Goal: Task Accomplishment & Management: Use online tool/utility

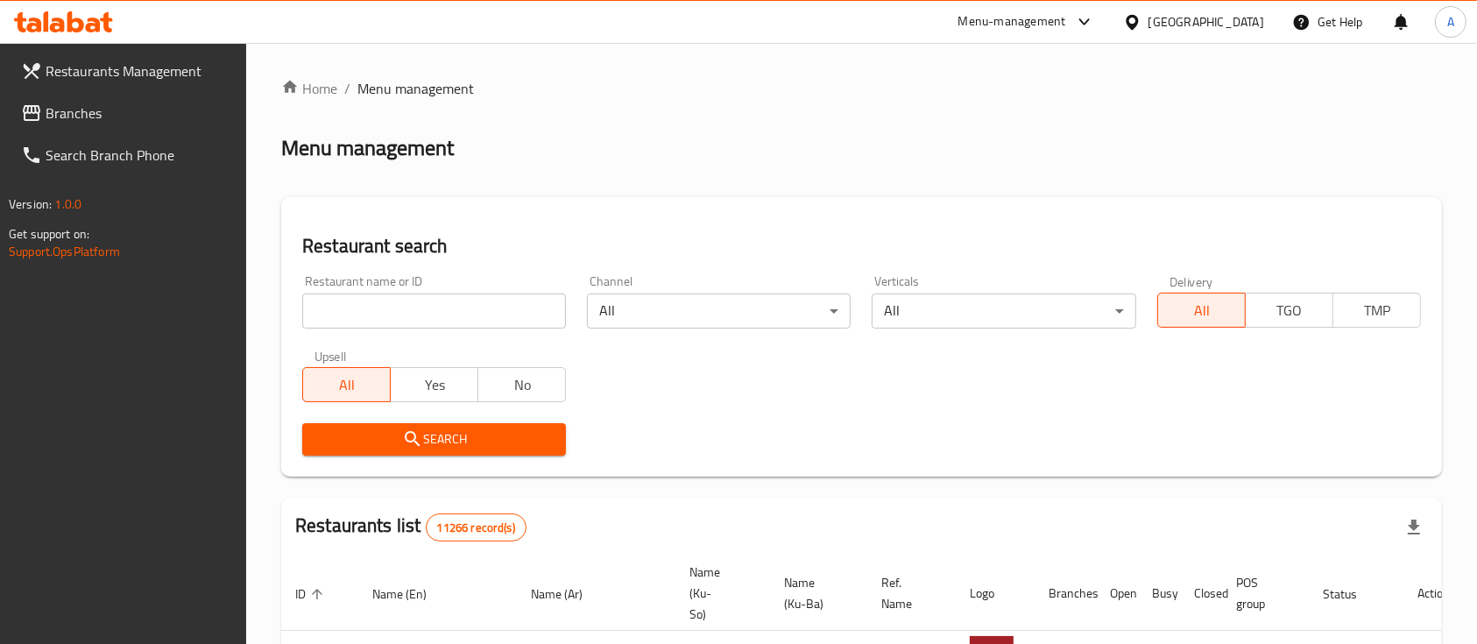
click at [404, 283] on div "Restaurant name or ID Restaurant name or ID" at bounding box center [434, 301] width 264 height 53
click at [404, 298] on input "search" at bounding box center [434, 310] width 264 height 35
type input "hajar"
click button "Search" at bounding box center [434, 439] width 264 height 32
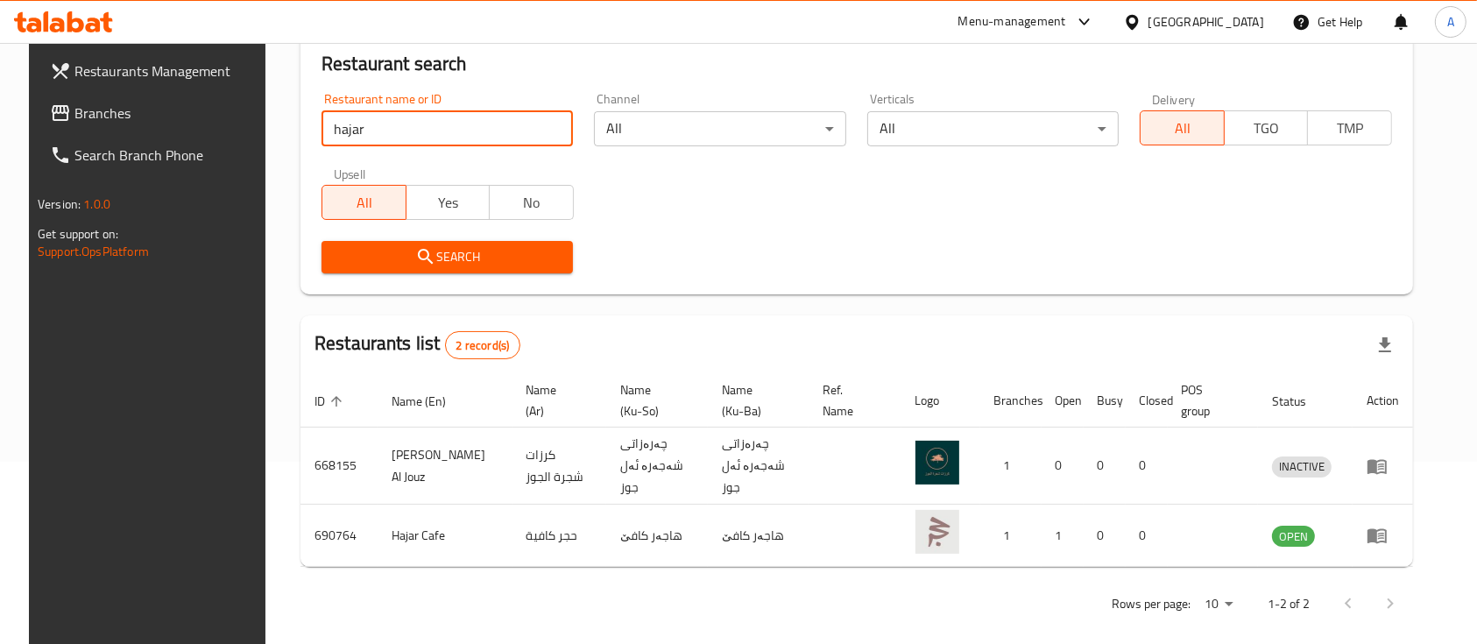
scroll to position [183, 0]
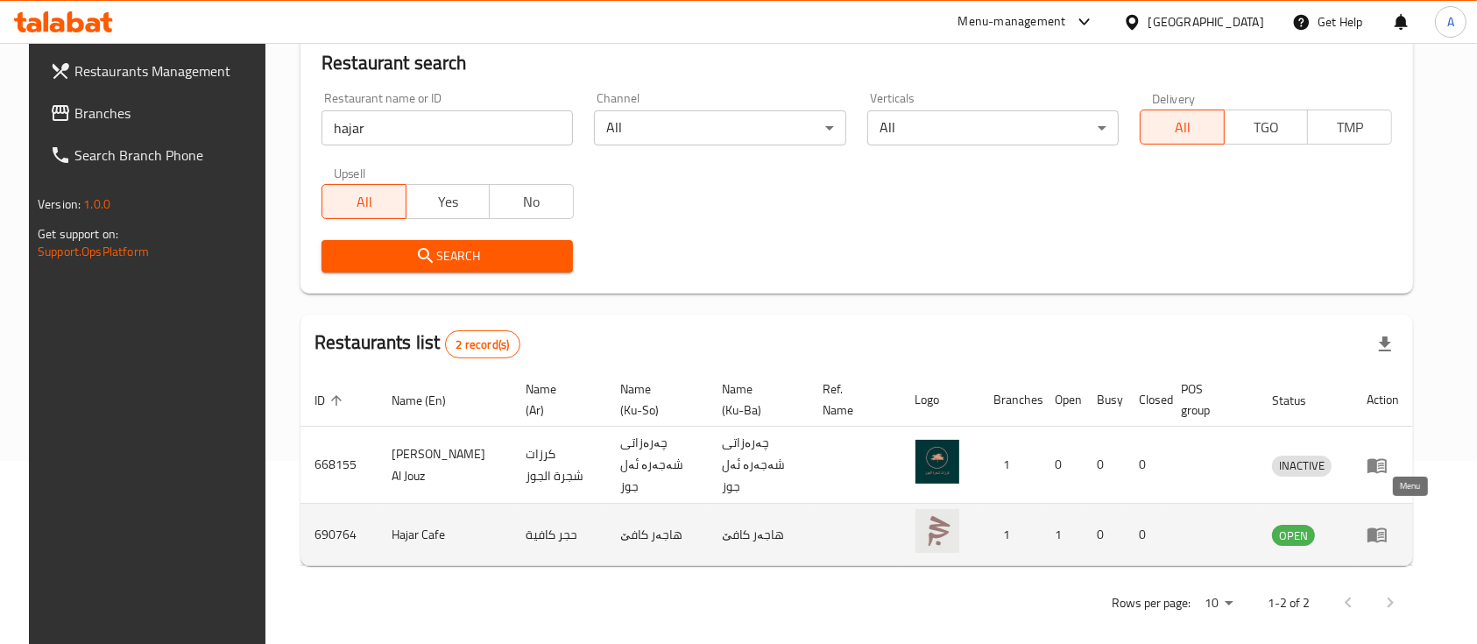
click at [1399, 525] on link "enhanced table" at bounding box center [1383, 534] width 32 height 21
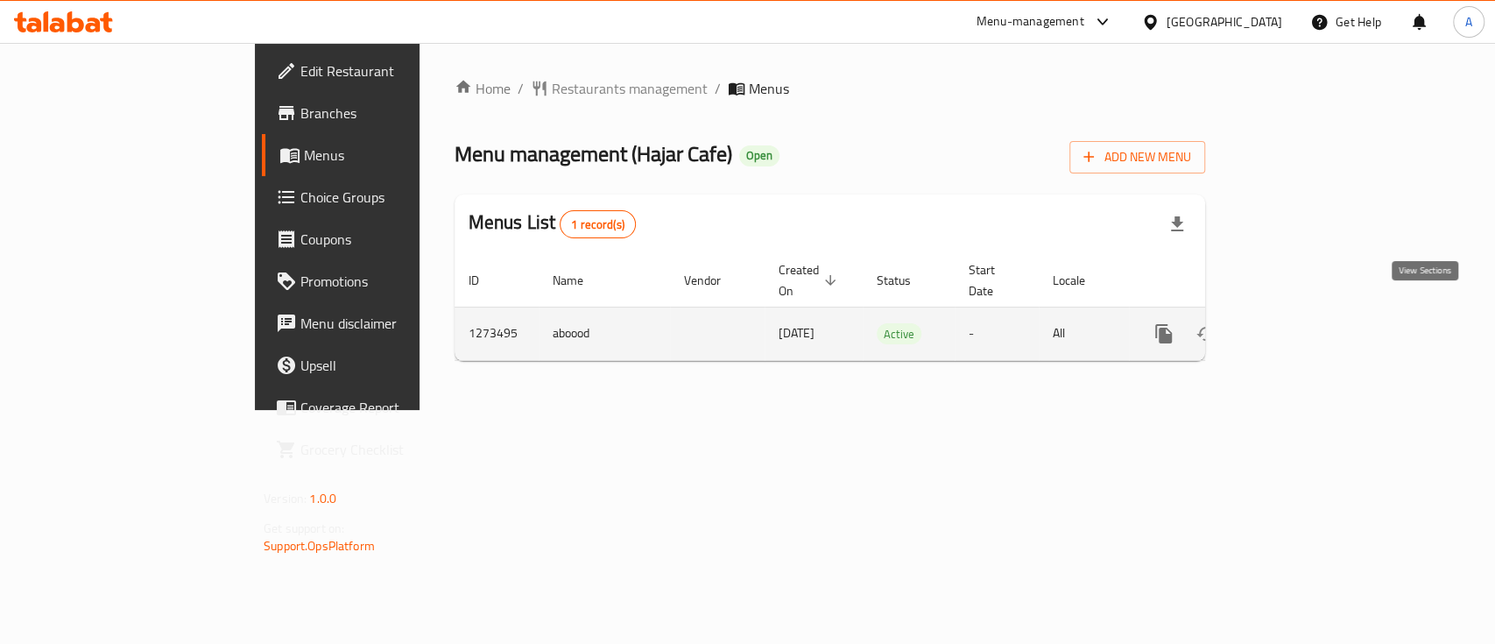
click at [1301, 323] on icon "enhanced table" at bounding box center [1290, 333] width 21 height 21
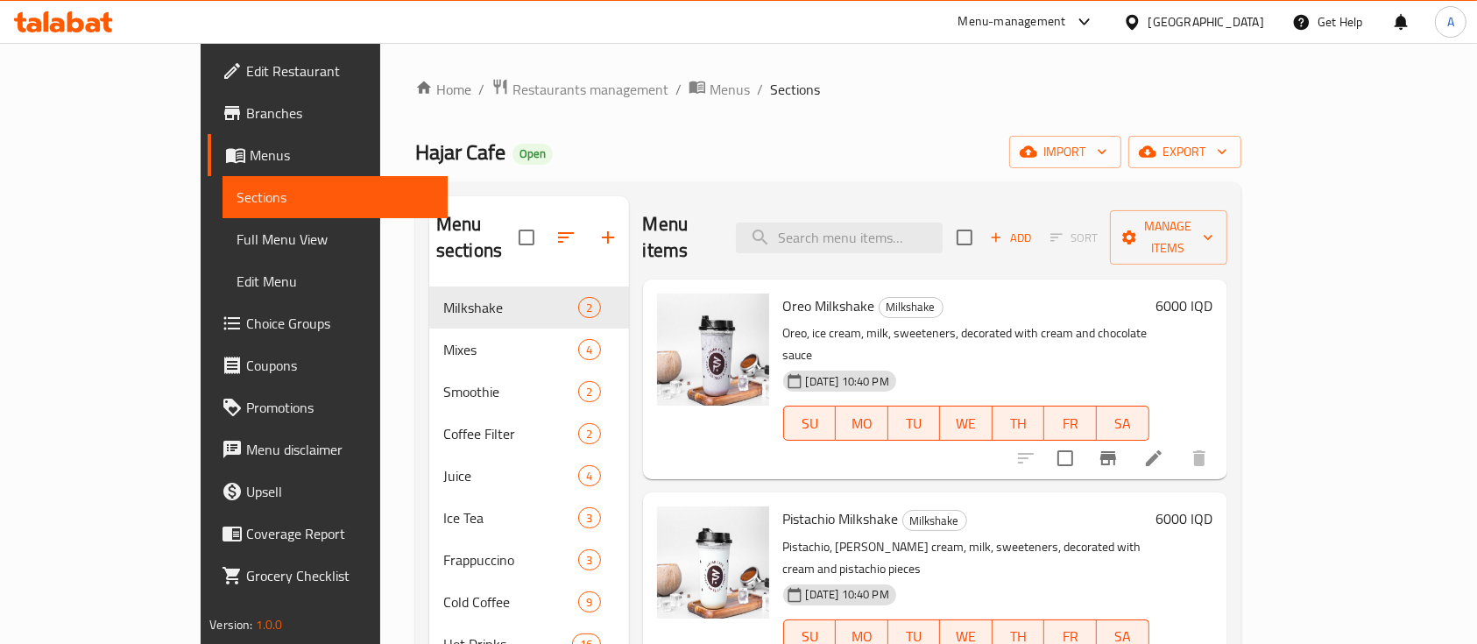
click at [906, 251] on div "Menu items Add Sort Manage items" at bounding box center [935, 237] width 584 height 83
click at [907, 235] on input "search" at bounding box center [839, 238] width 207 height 31
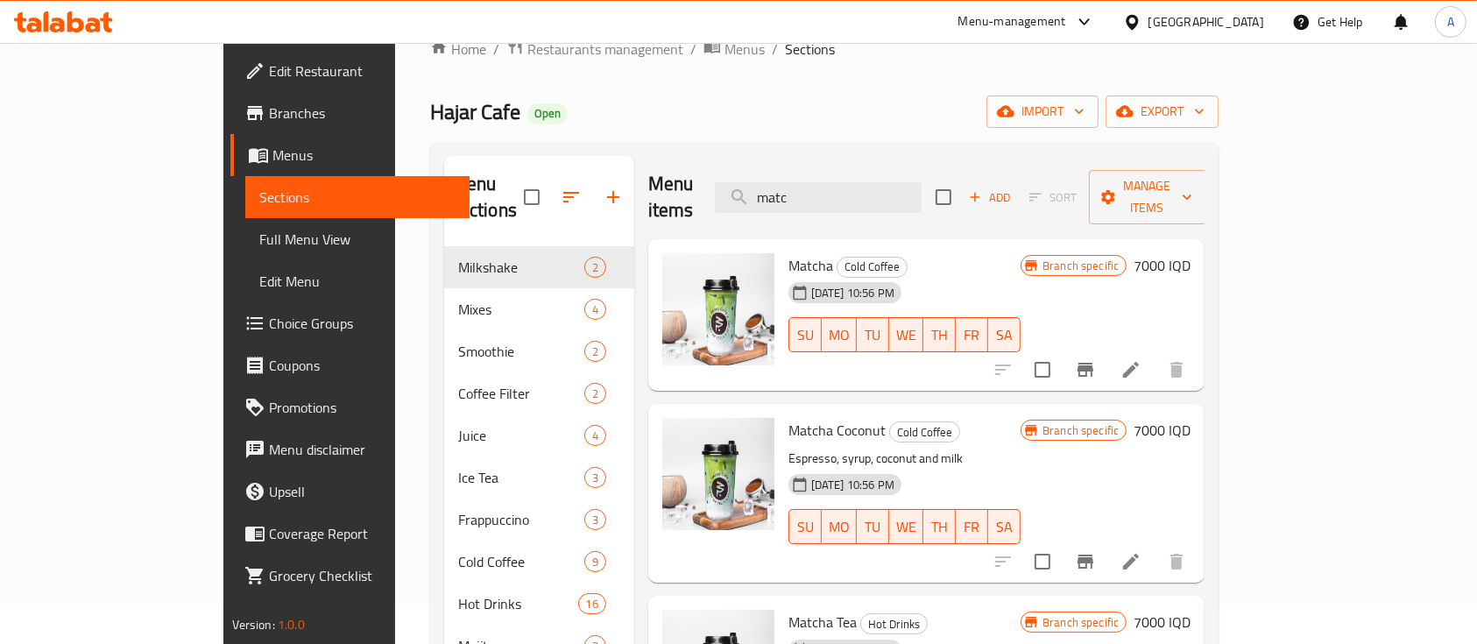
scroll to position [11, 0]
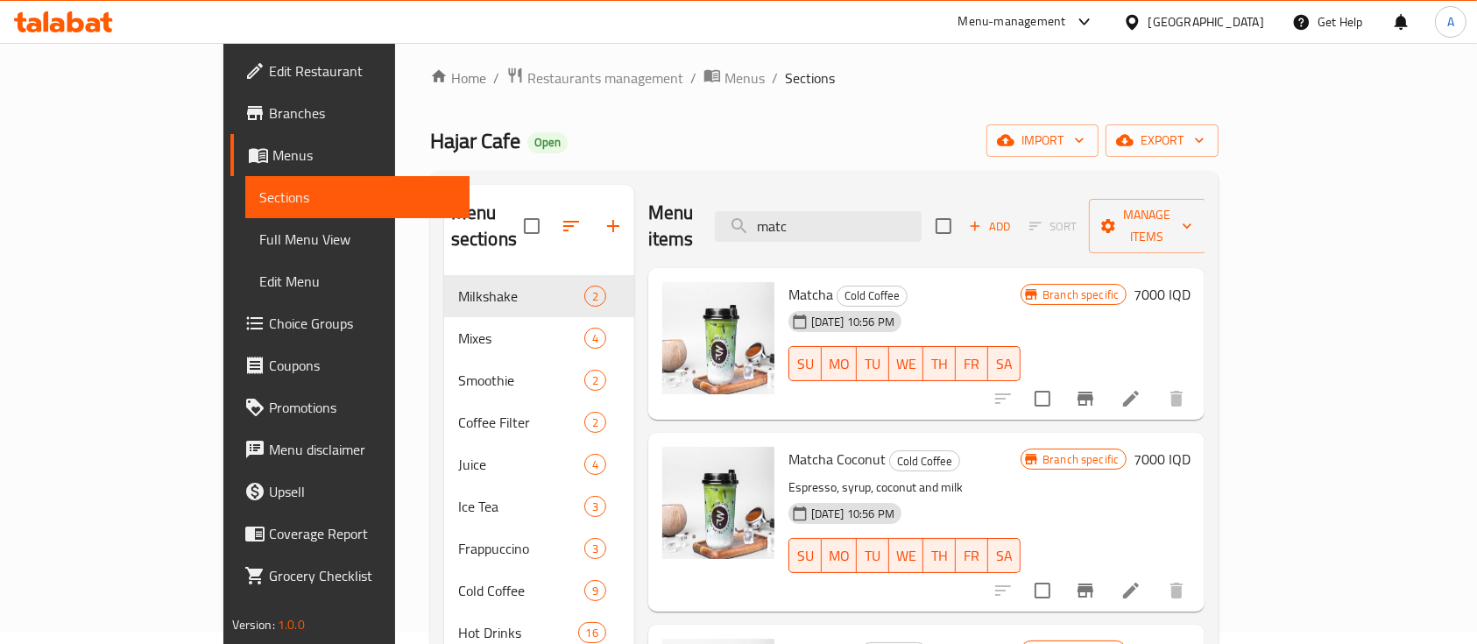
type input "matc"
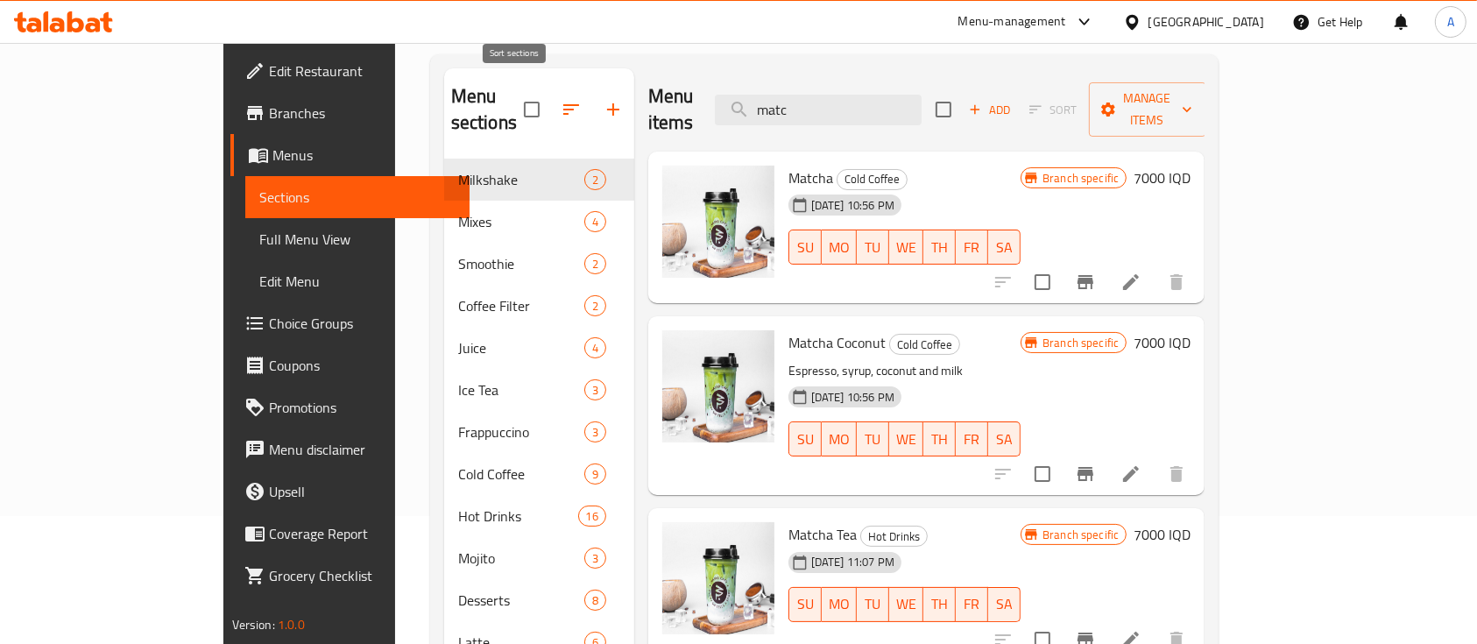
scroll to position [0, 0]
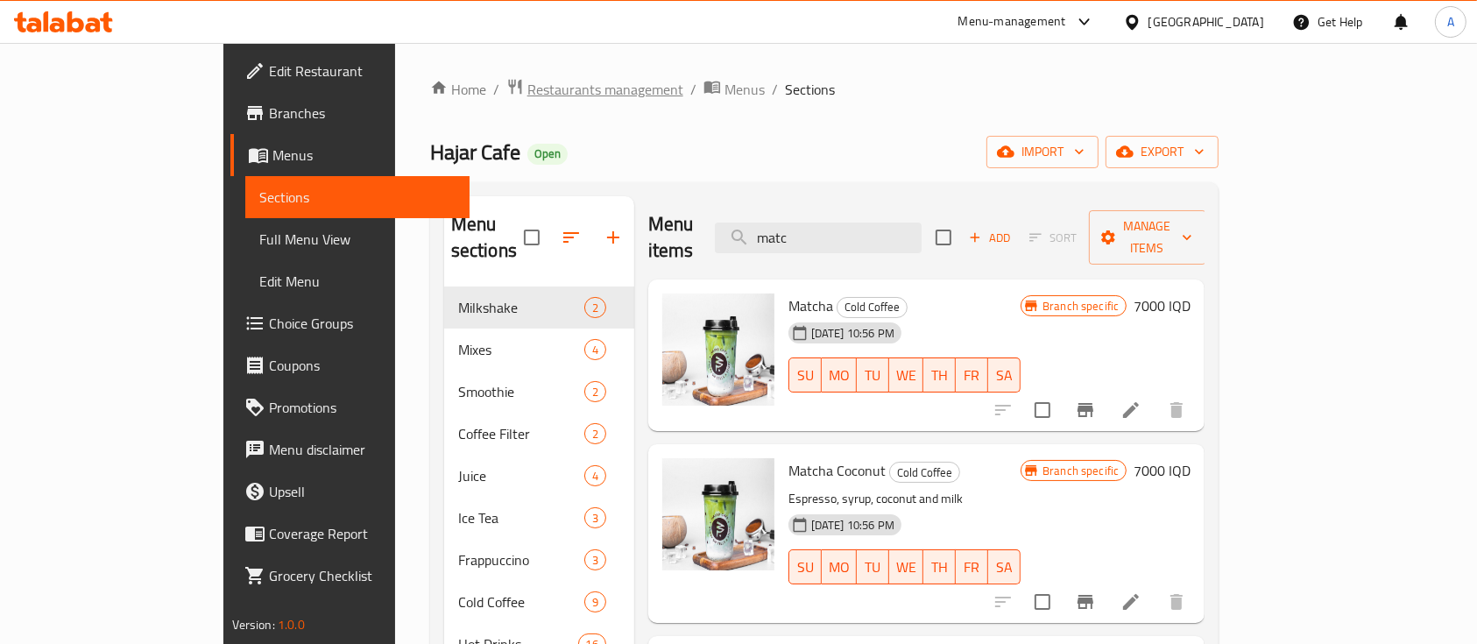
click at [527, 93] on span "Restaurants management" at bounding box center [605, 89] width 156 height 21
